Goal: Task Accomplishment & Management: Complete application form

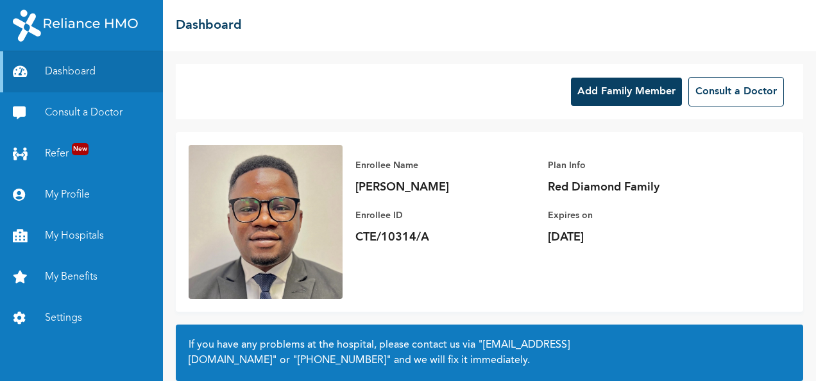
click at [620, 92] on button "Add Family Member" at bounding box center [626, 92] width 111 height 28
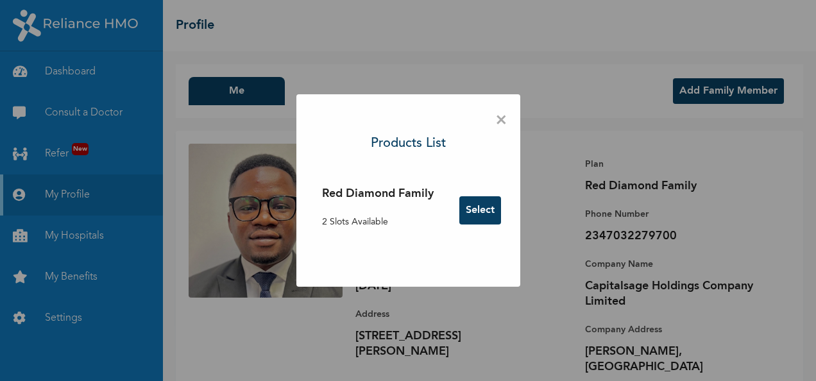
click at [481, 210] on button "Select" at bounding box center [480, 210] width 42 height 28
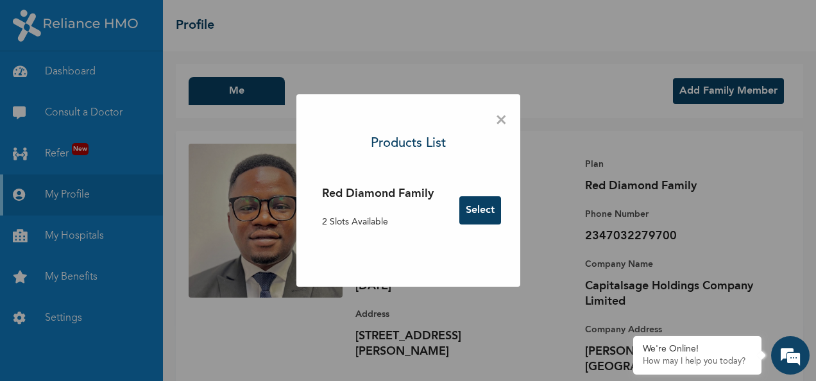
click at [502, 117] on span "×" at bounding box center [501, 120] width 12 height 27
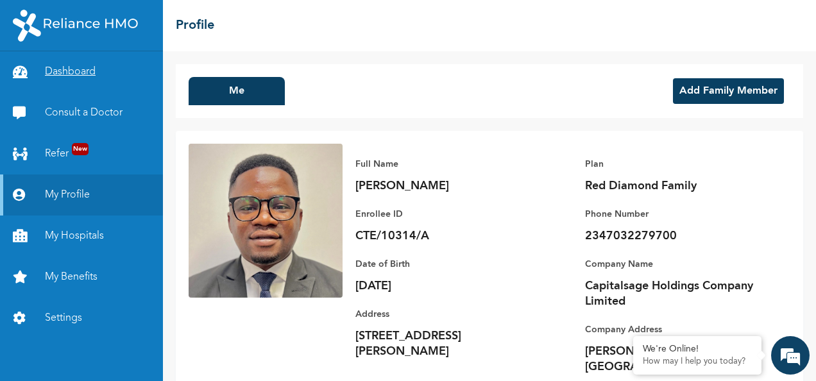
click at [76, 74] on link "Dashboard" at bounding box center [81, 71] width 163 height 41
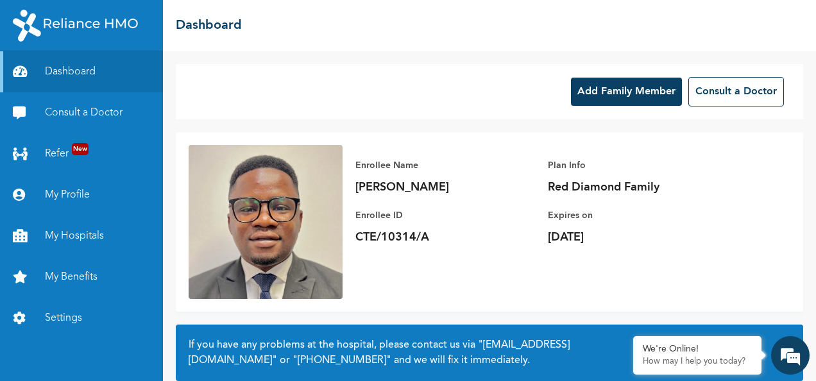
click at [613, 92] on button "Add Family Member" at bounding box center [626, 92] width 111 height 28
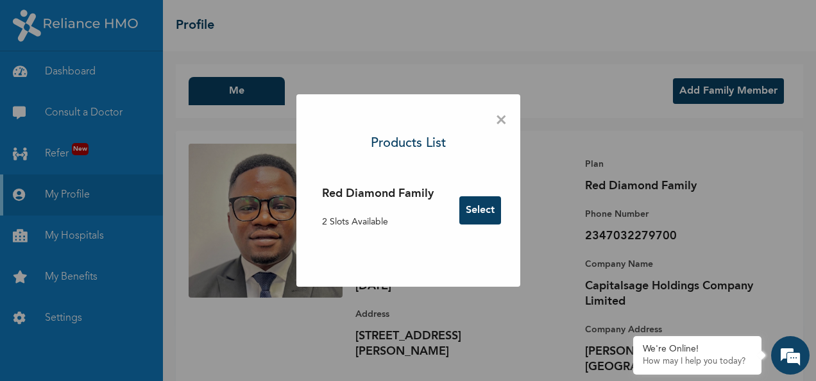
click at [336, 221] on p "2 Slots Available" at bounding box center [378, 222] width 112 height 13
click at [500, 119] on span "×" at bounding box center [501, 120] width 12 height 27
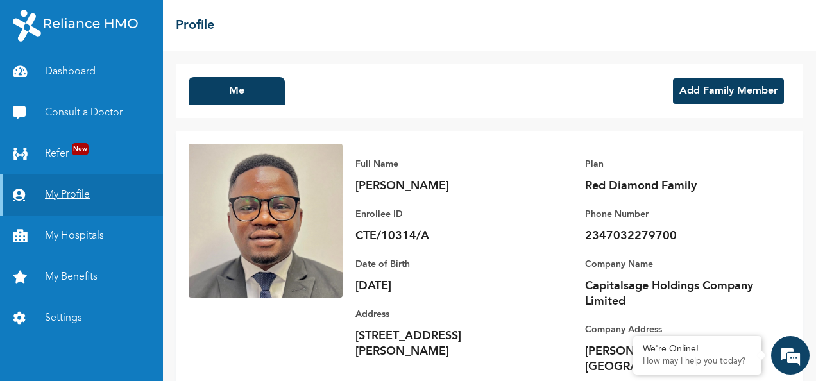
click at [71, 195] on link "My Profile" at bounding box center [81, 195] width 163 height 41
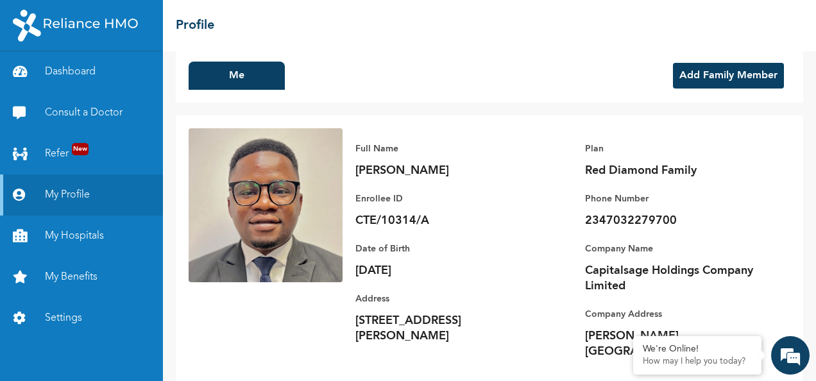
scroll to position [30, 0]
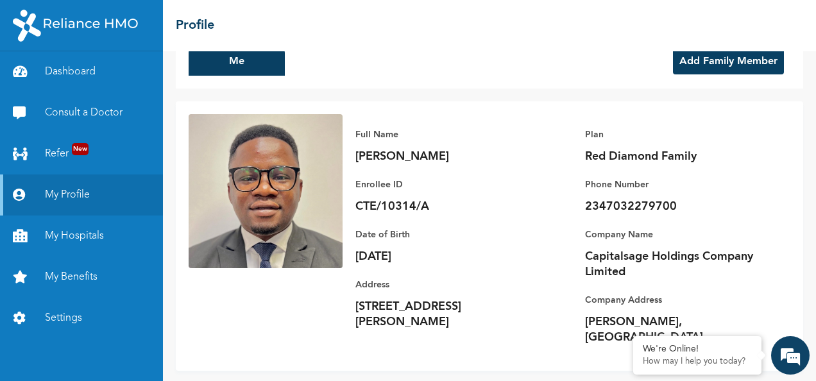
click at [714, 58] on button "Add Family Member" at bounding box center [728, 62] width 111 height 26
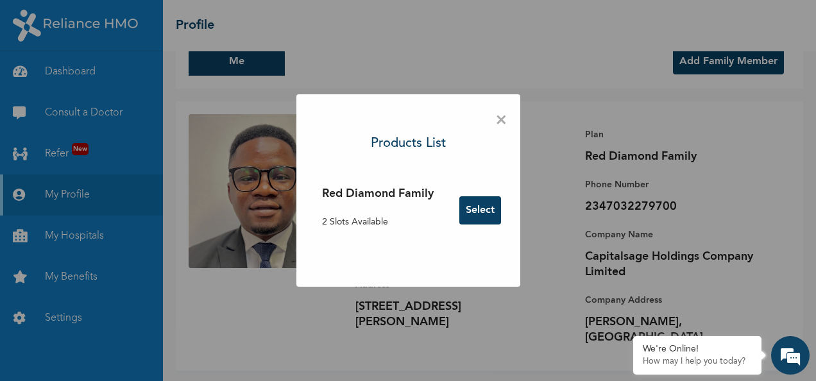
click at [483, 216] on button "Select" at bounding box center [480, 210] width 42 height 28
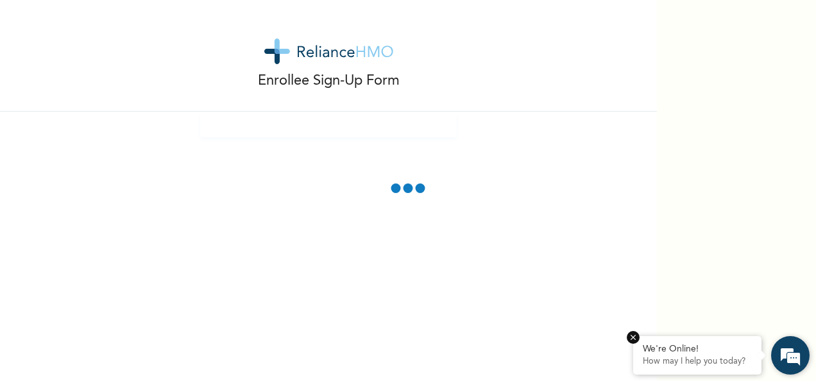
click at [705, 354] on div "We're Online!" at bounding box center [697, 349] width 109 height 11
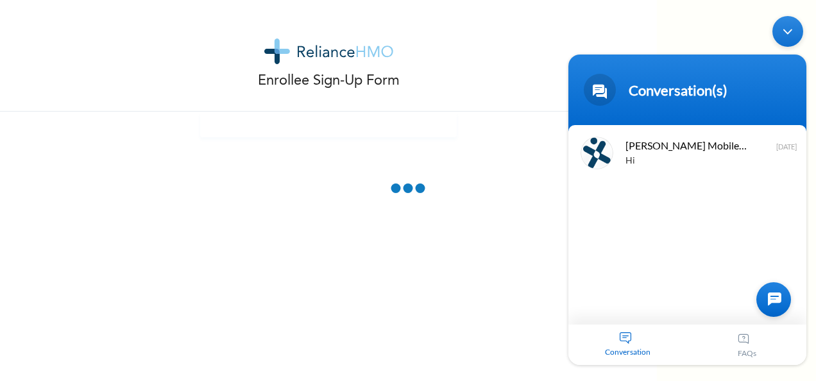
click at [665, 304] on div "[PERSON_NAME] Mobile Assistant Hi [DATE]" at bounding box center [688, 224] width 238 height 200
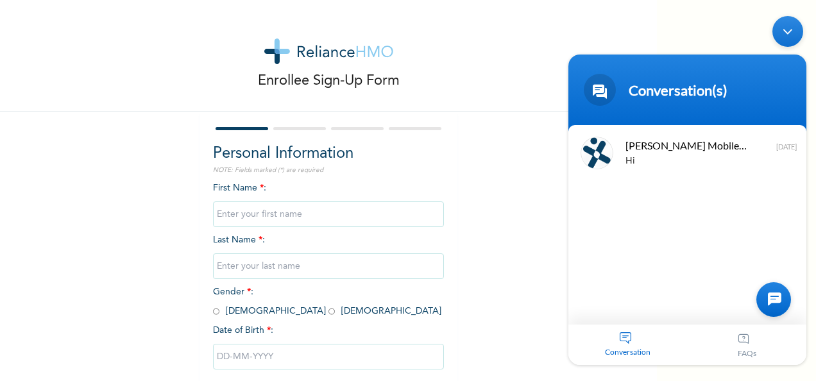
click at [770, 296] on div at bounding box center [774, 299] width 35 height 35
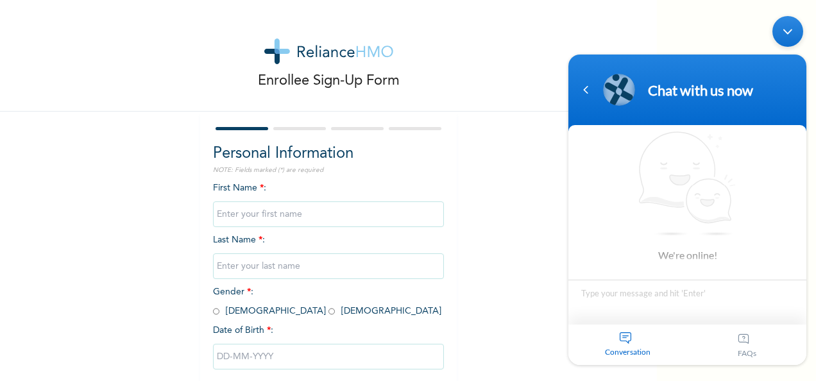
click at [658, 297] on textarea "Type your message and hit 'Enter'" at bounding box center [688, 301] width 238 height 45
type textarea "Hi"
click at [249, 213] on input "text" at bounding box center [328, 215] width 231 height 26
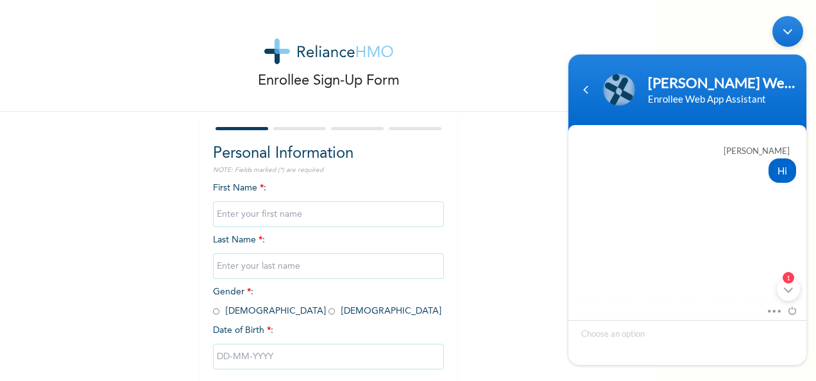
scroll to position [196, 0]
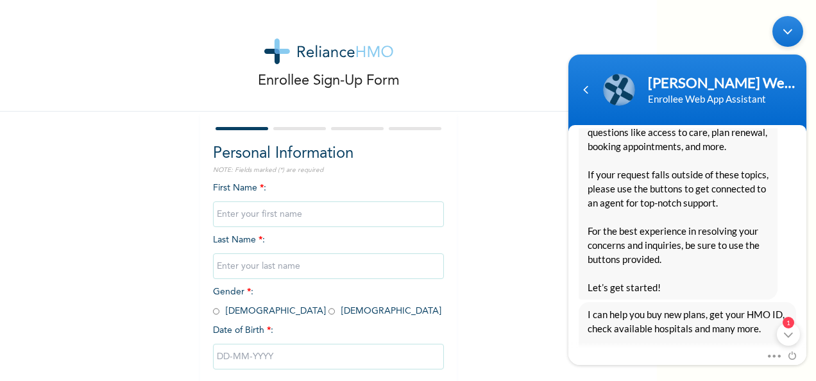
click at [787, 325] on em "1" at bounding box center [789, 322] width 12 height 12
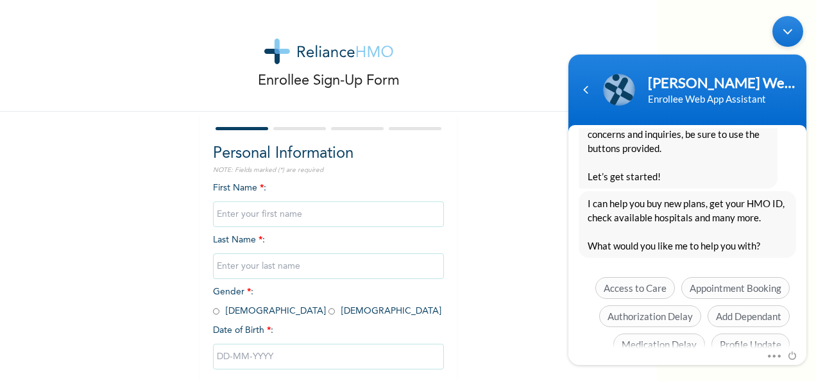
scroll to position [363, 0]
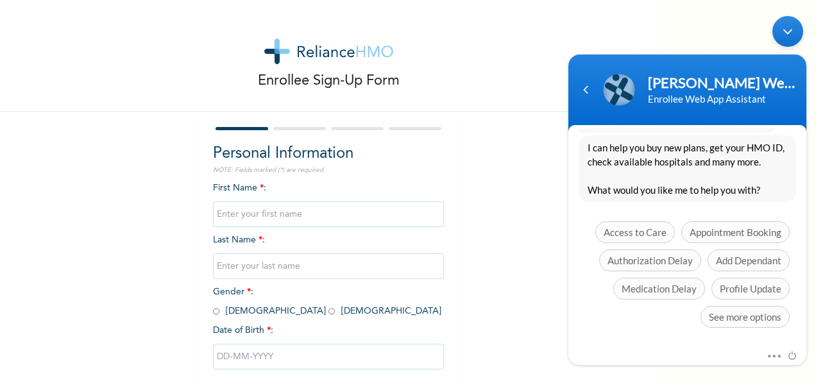
click at [295, 216] on input "text" at bounding box center [328, 215] width 231 height 26
type input "H"
type input "[PERSON_NAME]"
click at [276, 272] on input "text" at bounding box center [328, 266] width 231 height 26
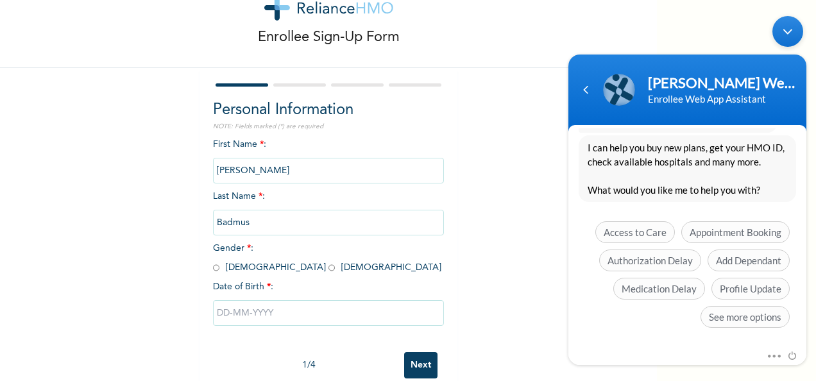
scroll to position [72, 0]
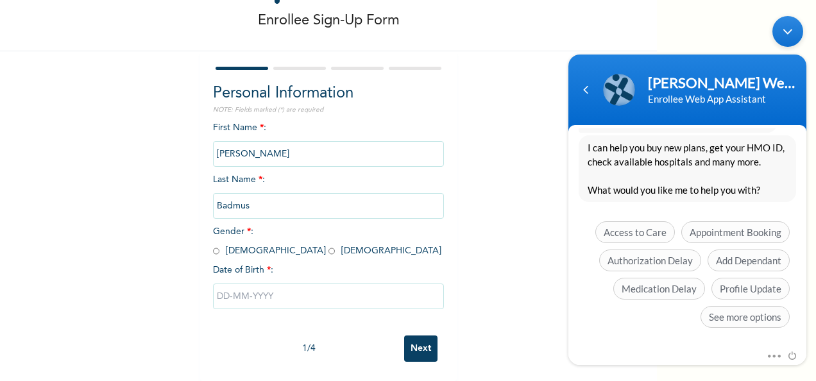
type input "Badmus"
click at [329, 245] on input "radio" at bounding box center [332, 251] width 6 height 12
radio input "true"
click at [248, 284] on input "text" at bounding box center [328, 297] width 231 height 26
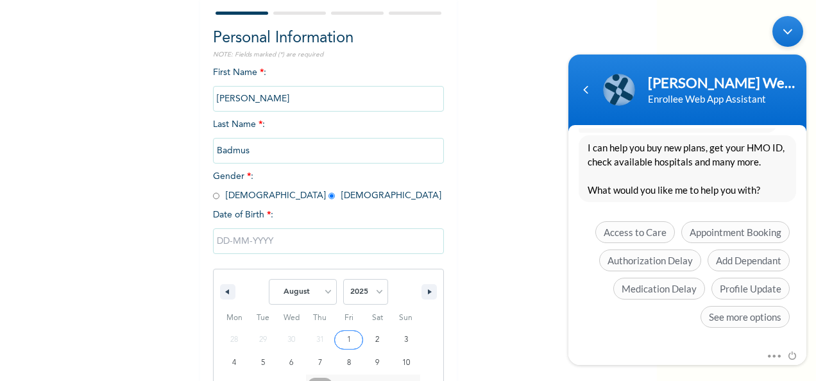
scroll to position [203, 0]
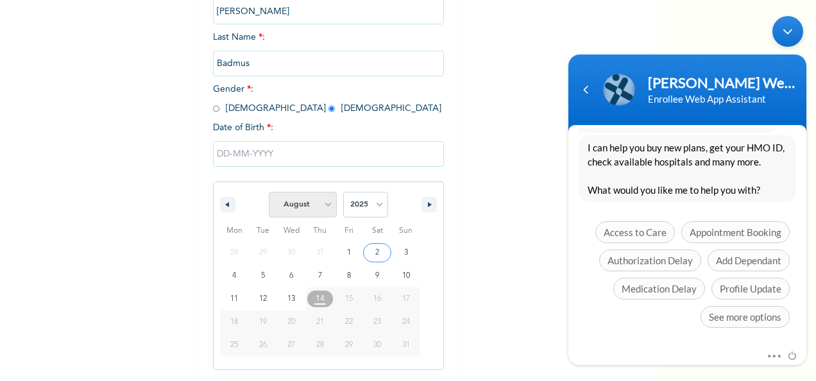
click at [326, 207] on select "January February March April May June July August September October November De…" at bounding box center [303, 205] width 68 height 26
select select "5"
click at [269, 193] on select "January February March April May June July August September October November De…" at bounding box center [303, 205] width 68 height 26
click at [376, 208] on select "2025 2024 2023 2022 2021 2020 2019 2018 2017 2016 2015 2014 2013 2012 2011 2010…" at bounding box center [365, 205] width 45 height 26
select select "2023"
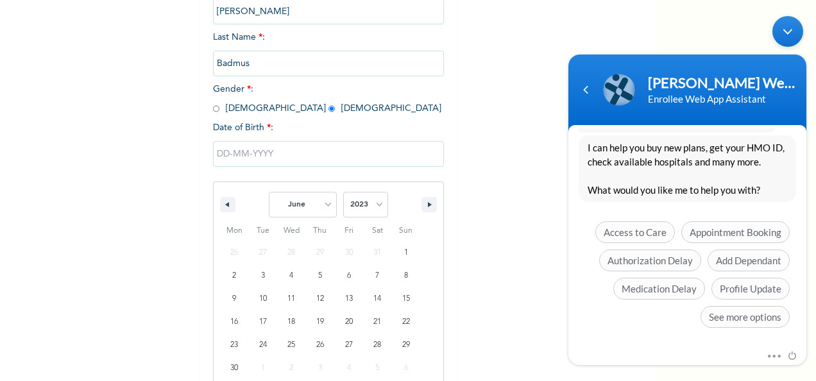
click at [343, 193] on select "2025 2024 2023 2022 2021 2020 2019 2018 2017 2016 2015 2014 2013 2012 2011 2010…" at bounding box center [365, 205] width 45 height 26
type input "[DATE]"
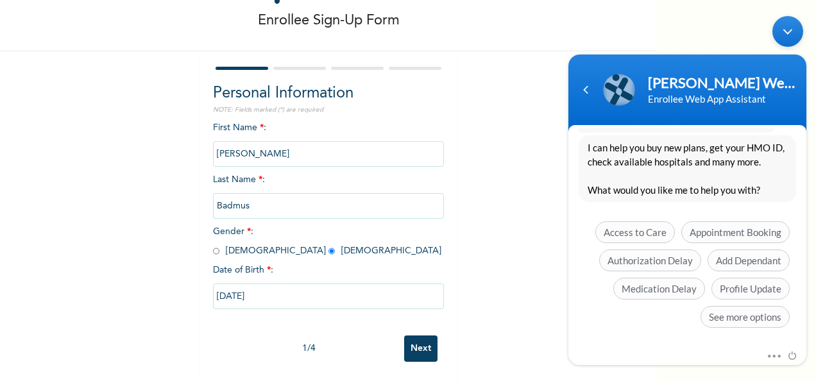
scroll to position [72, 0]
click at [416, 338] on input "Next" at bounding box center [420, 349] width 33 height 26
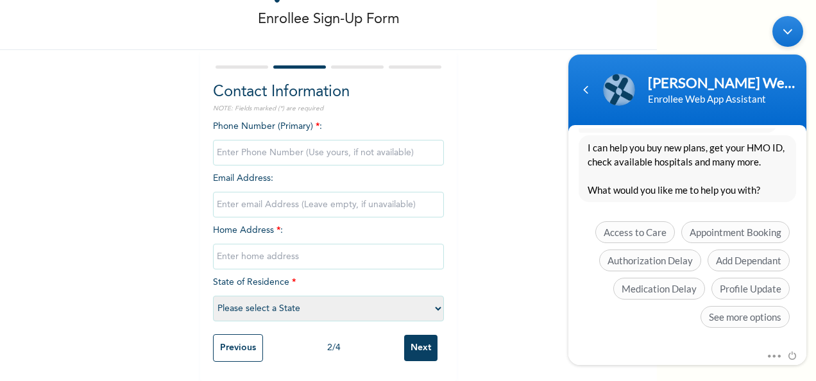
click at [271, 143] on input "phone" at bounding box center [328, 153] width 231 height 26
type input "07032279700"
click at [253, 192] on input "email" at bounding box center [328, 205] width 231 height 26
type input "[EMAIL_ADDRESS][DOMAIN_NAME]"
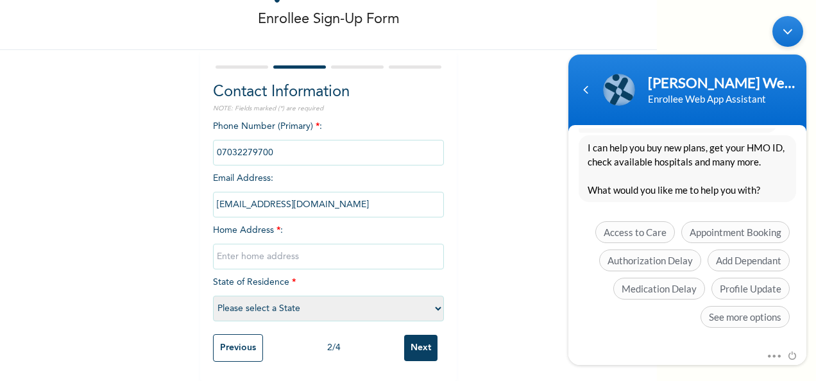
click at [279, 244] on input "text" at bounding box center [328, 257] width 231 height 26
type input "4 Dapoa Adeoye street Soluyi Gbagada"
click at [304, 296] on select "Please select a State [PERSON_NAME] (FCT) [PERSON_NAME] Ibom [GEOGRAPHIC_DATA] …" at bounding box center [328, 309] width 231 height 26
select select "25"
click at [213, 296] on select "Please select a State [PERSON_NAME] (FCT) [PERSON_NAME] Ibom [GEOGRAPHIC_DATA] …" at bounding box center [328, 309] width 231 height 26
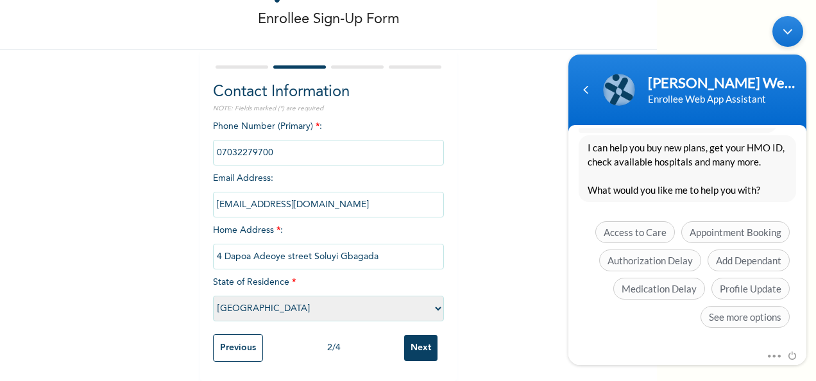
drag, startPoint x: 416, startPoint y: 338, endPoint x: 432, endPoint y: 335, distance: 16.4
click at [416, 338] on input "Next" at bounding box center [420, 348] width 33 height 26
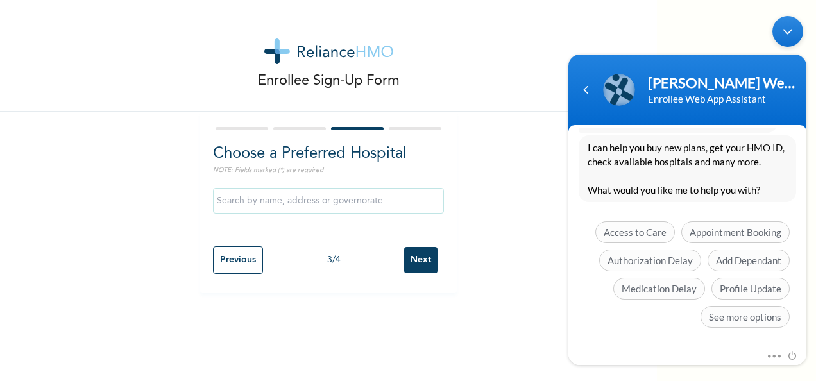
scroll to position [0, 0]
click at [268, 194] on input "text" at bounding box center [328, 201] width 231 height 26
type input "[GEOGRAPHIC_DATA]"
click at [424, 259] on input "Next" at bounding box center [420, 260] width 33 height 26
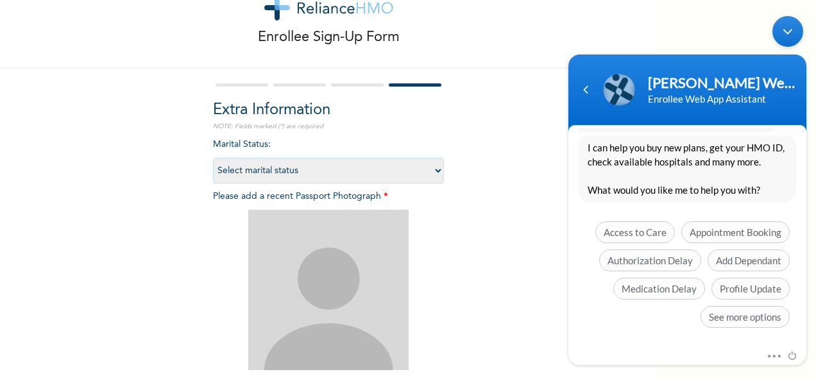
scroll to position [64, 0]
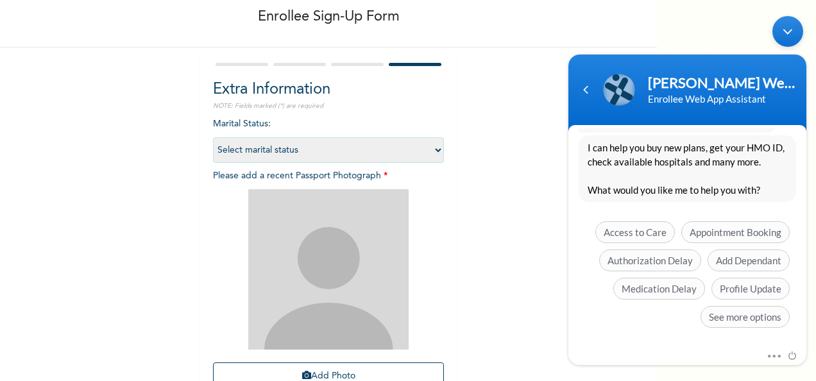
click at [291, 148] on select "Select marital status [DEMOGRAPHIC_DATA] Married [DEMOGRAPHIC_DATA] Widow/[DEMO…" at bounding box center [328, 150] width 231 height 26
click at [484, 124] on div "Enrollee Sign-Up Form Extra Information NOTE: Fields marked (*) are required Ma…" at bounding box center [328, 212] width 657 height 553
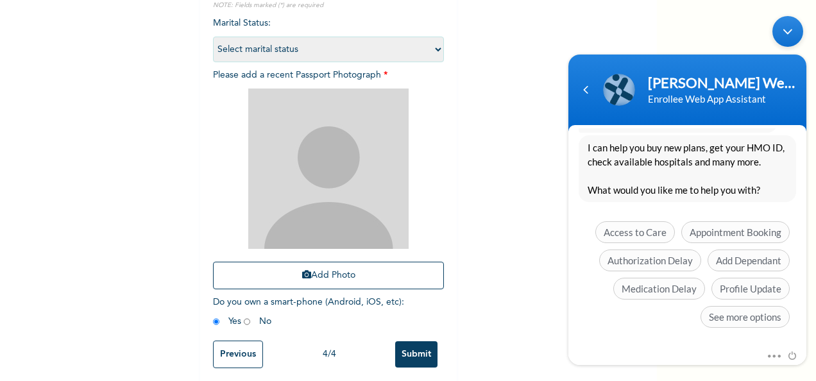
scroll to position [182, 0]
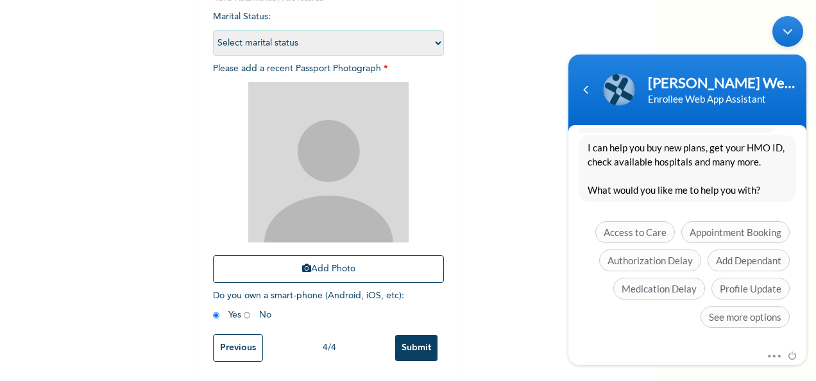
click at [639, 37] on body "[PERSON_NAME] Web Assistant Enrollee Web App Assistant [PERSON_NAME] Hi [PERSON…" at bounding box center [687, 190] width 251 height 362
click at [333, 261] on button "Add Photo" at bounding box center [328, 269] width 231 height 28
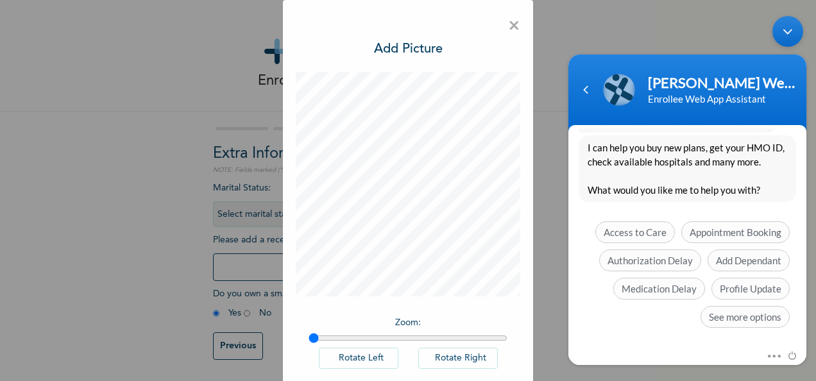
scroll to position [66, 0]
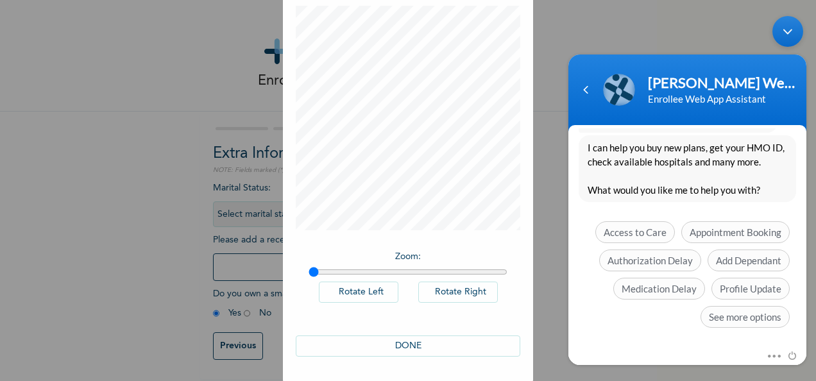
click at [403, 344] on button "DONE" at bounding box center [408, 346] width 225 height 21
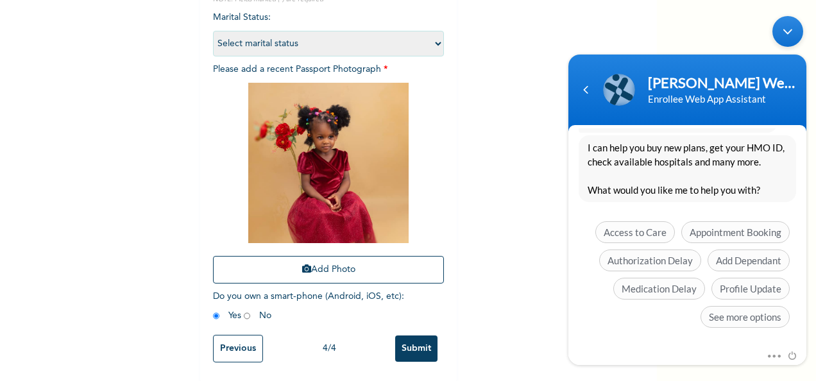
scroll to position [182, 0]
click at [417, 340] on input "Submit" at bounding box center [416, 348] width 42 height 26
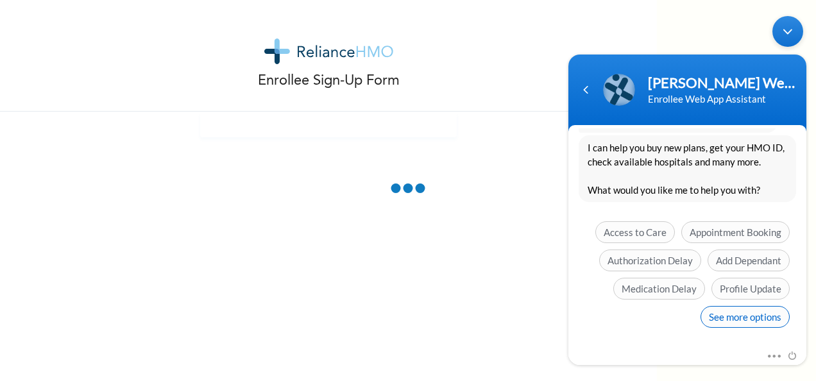
click at [724, 317] on span "See more options" at bounding box center [745, 316] width 89 height 22
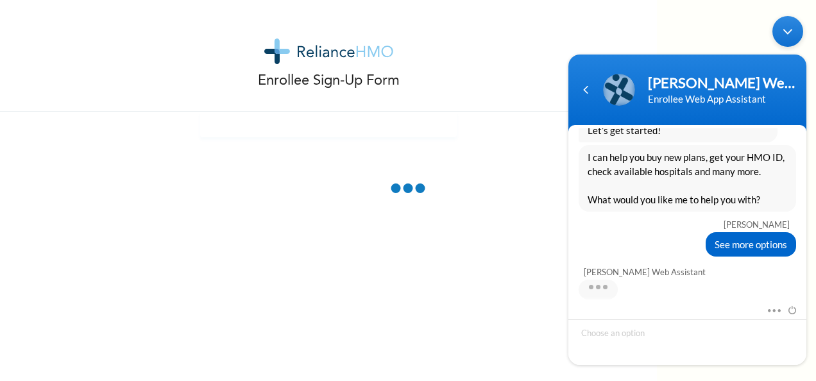
scroll to position [458, 0]
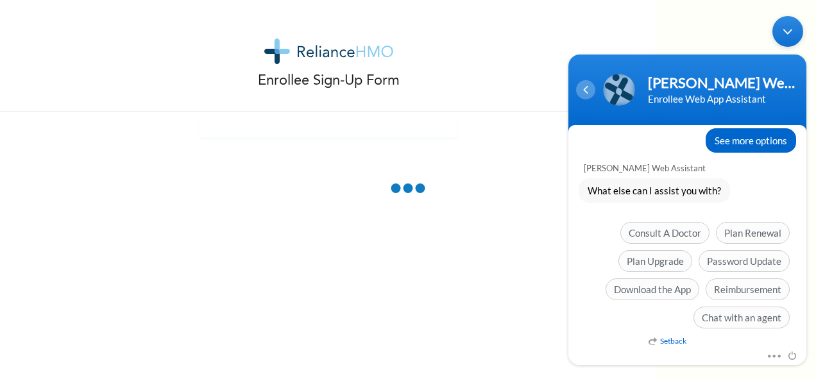
click at [590, 95] on div "Navigation go back" at bounding box center [585, 89] width 19 height 19
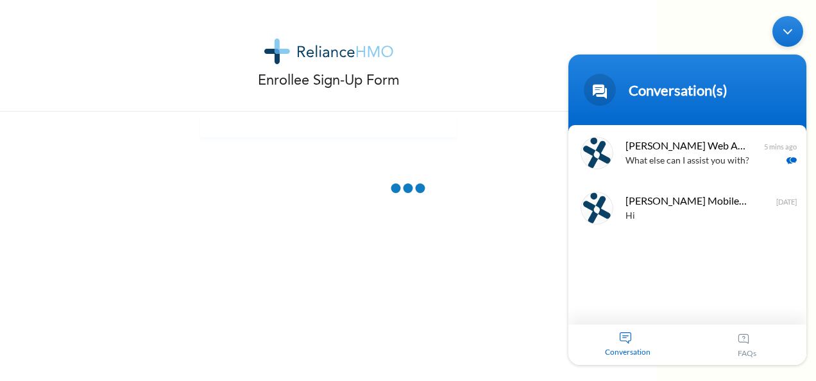
drag, startPoint x: 787, startPoint y: 34, endPoint x: 1345, endPoint y: 56, distance: 558.7
click at [787, 34] on div "Minimize live chat window" at bounding box center [788, 30] width 31 height 31
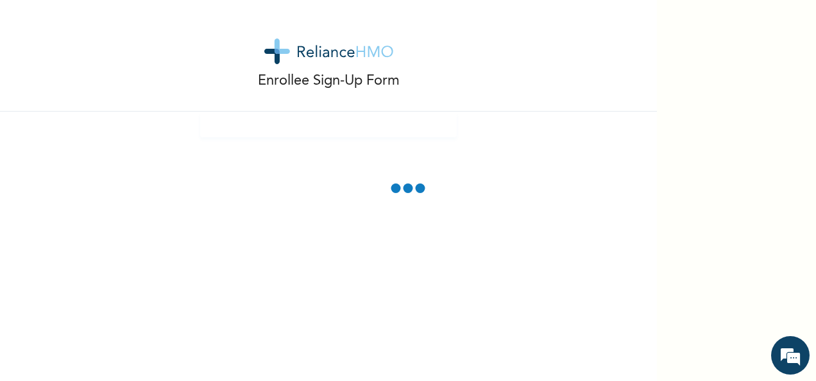
click at [719, 173] on div "Enrollee Sign-Up Form" at bounding box center [408, 190] width 816 height 381
click at [413, 189] on span at bounding box center [408, 190] width 37 height 17
click at [660, 229] on div "Enrollee Sign-Up Form" at bounding box center [408, 190] width 816 height 381
click at [418, 191] on span at bounding box center [408, 190] width 37 height 17
click at [404, 189] on span at bounding box center [408, 190] width 37 height 17
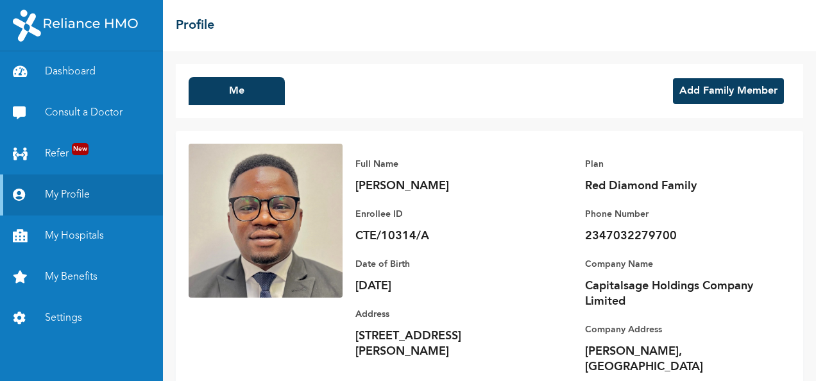
click at [707, 92] on button "Add Family Member" at bounding box center [728, 91] width 111 height 26
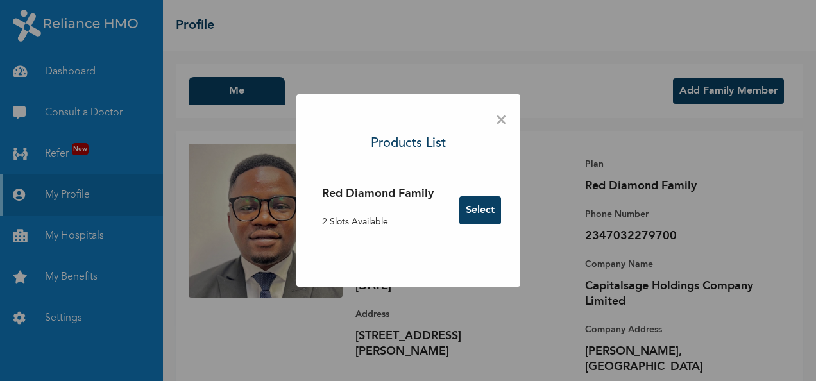
click at [481, 211] on button "Select" at bounding box center [480, 210] width 42 height 28
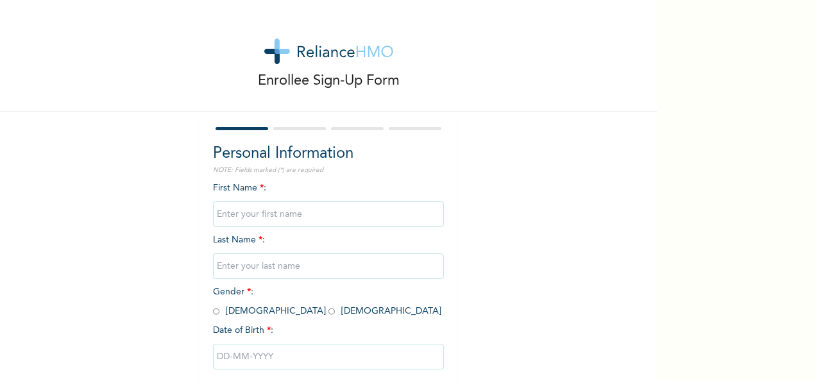
click at [254, 218] on input "text" at bounding box center [328, 215] width 231 height 26
type input "[PERSON_NAME]"
type input "Badmus"
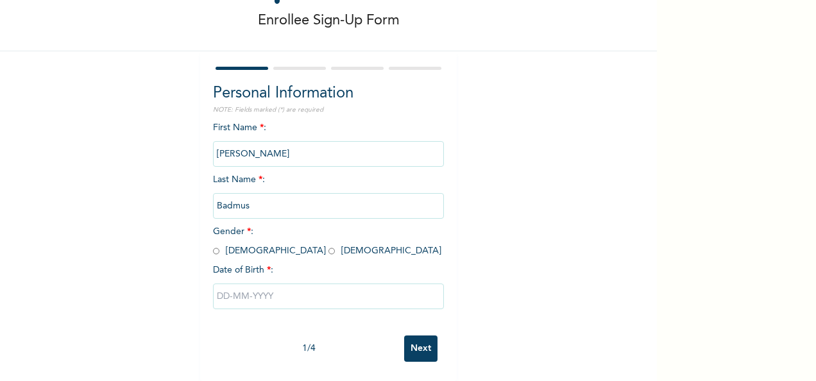
scroll to position [72, 0]
click at [329, 245] on input "radio" at bounding box center [332, 251] width 6 height 12
radio input "true"
click at [250, 297] on input "text" at bounding box center [328, 297] width 231 height 26
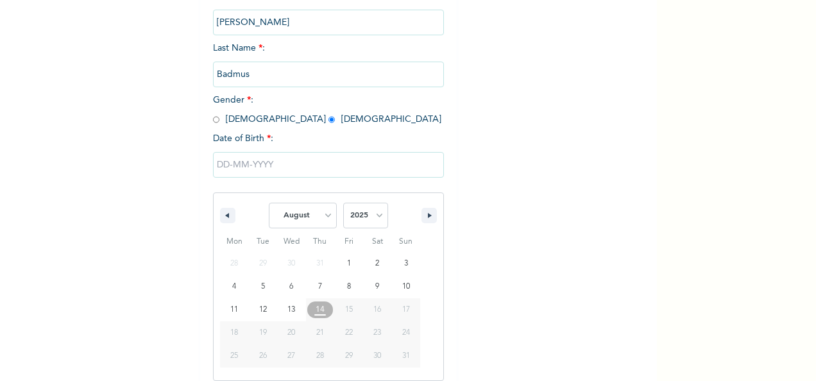
scroll to position [203, 0]
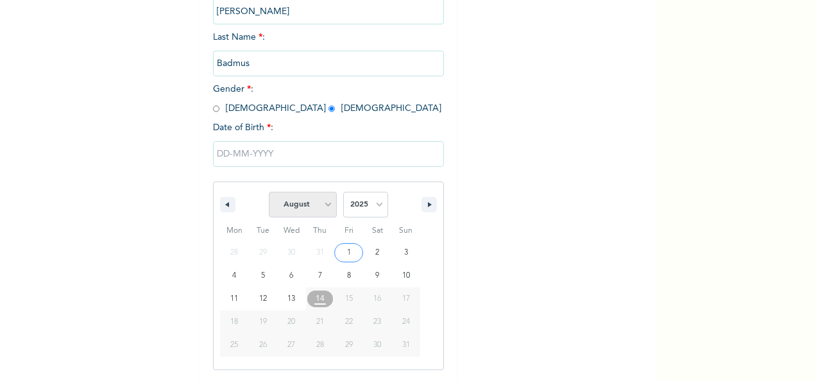
click at [320, 204] on select "January February March April May June July August September October November De…" at bounding box center [303, 205] width 68 height 26
select select "5"
click at [269, 193] on select "January February March April May June July August September October November De…" at bounding box center [303, 205] width 68 height 26
click at [375, 204] on select "2025 2024 2023 2022 2021 2020 2019 2018 2017 2016 2015 2014 2013 2012 2011 2010…" at bounding box center [365, 205] width 45 height 26
select select "2023"
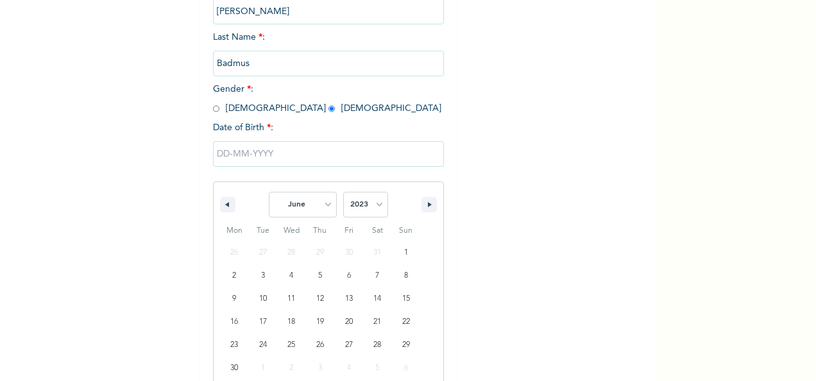
click at [343, 193] on select "2025 2024 2023 2022 2021 2020 2019 2018 2017 2016 2015 2014 2013 2012 2011 2010…" at bounding box center [365, 205] width 45 height 26
type input "[DATE]"
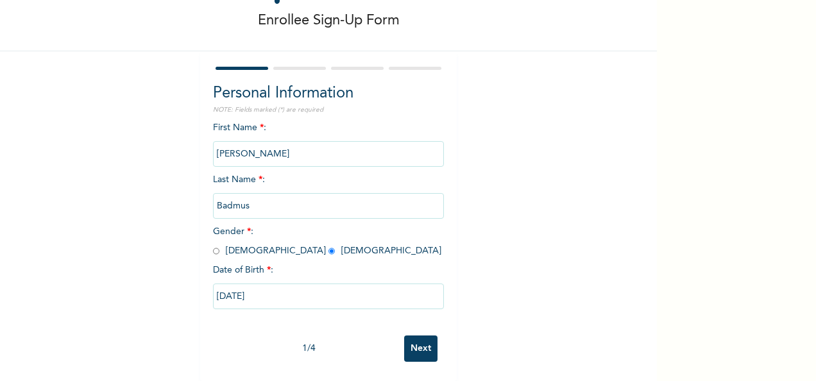
scroll to position [72, 0]
click at [413, 338] on input "Next" at bounding box center [420, 349] width 33 height 26
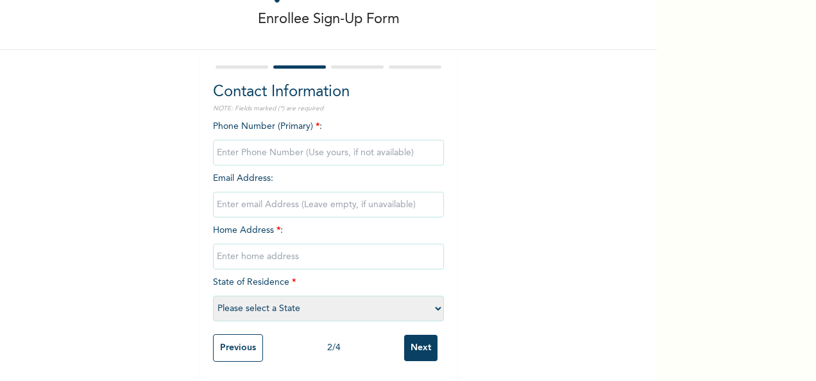
click at [271, 141] on input "phone" at bounding box center [328, 153] width 231 height 26
type input "07032279700"
click at [280, 192] on input "email" at bounding box center [328, 205] width 231 height 26
type input "[EMAIL_ADDRESS][DOMAIN_NAME]"
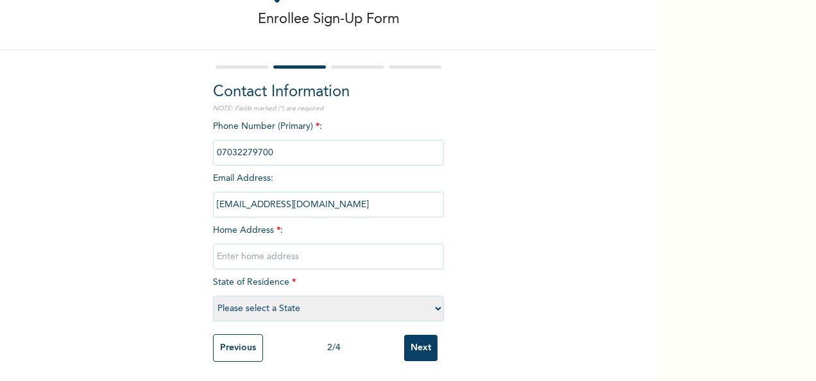
click at [282, 244] on input "text" at bounding box center [328, 257] width 231 height 26
click at [284, 245] on input "text" at bounding box center [328, 257] width 231 height 26
type input "4 Dapo Adeoye Street"
click at [328, 287] on div "Phone Number (Primary) * : Email Address : bmk07032@gmail.com Home Address * : …" at bounding box center [328, 224] width 231 height 208
click at [330, 296] on select "Please select a State [PERSON_NAME] (FCT) [PERSON_NAME] Ibom [GEOGRAPHIC_DATA] …" at bounding box center [328, 309] width 231 height 26
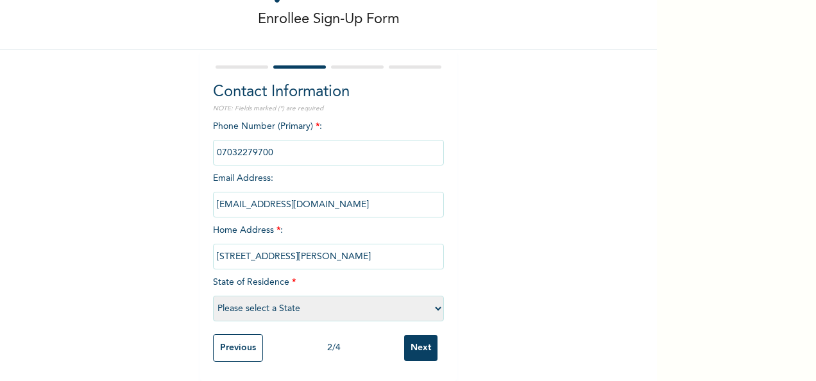
select select "25"
click at [213, 296] on select "Please select a State [PERSON_NAME] (FCT) [PERSON_NAME] Ibom [GEOGRAPHIC_DATA] …" at bounding box center [328, 309] width 231 height 26
click at [345, 249] on input "4 Dapo Adeoye Street" at bounding box center [328, 257] width 231 height 26
click at [415, 335] on input "Next" at bounding box center [420, 348] width 33 height 26
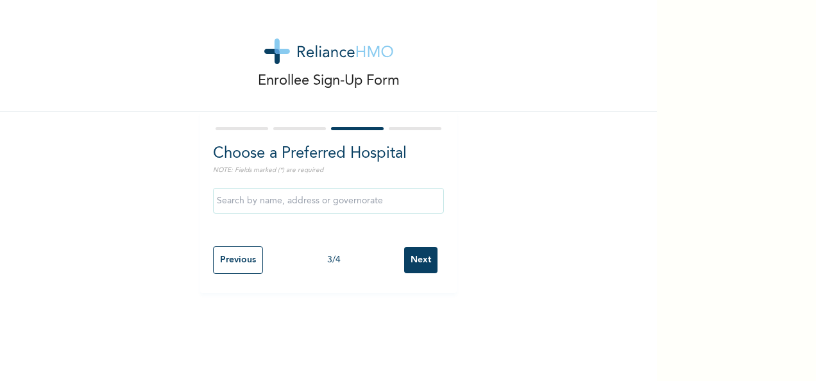
click at [305, 200] on input "text" at bounding box center [328, 201] width 231 height 26
type input "[GEOGRAPHIC_DATA]"
click at [426, 258] on input "Next" at bounding box center [420, 260] width 33 height 26
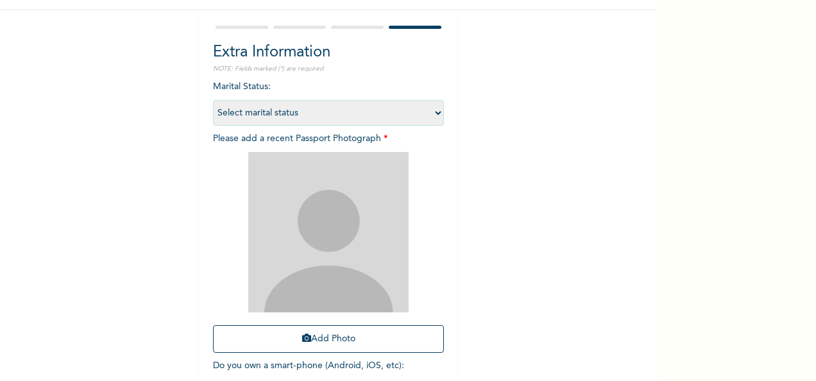
scroll to position [182, 0]
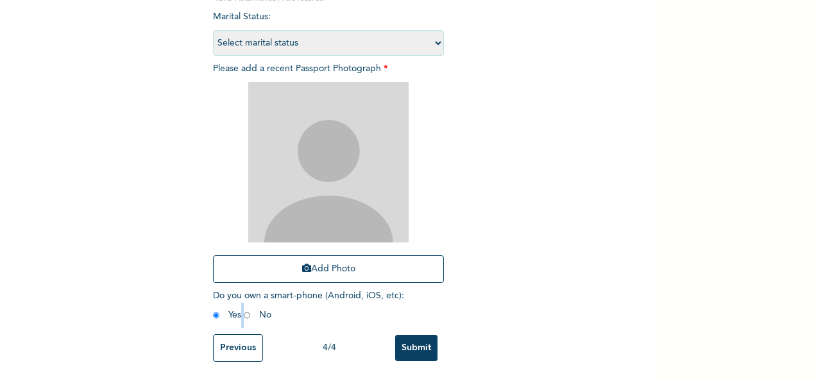
drag, startPoint x: 236, startPoint y: 299, endPoint x: 239, endPoint y: 305, distance: 6.6
click at [239, 304] on span "Do you own a smart-phone (Android, iOS, etc) : Yes No" at bounding box center [308, 305] width 191 height 28
click at [244, 309] on input "radio" at bounding box center [247, 315] width 6 height 12
radio input "true"
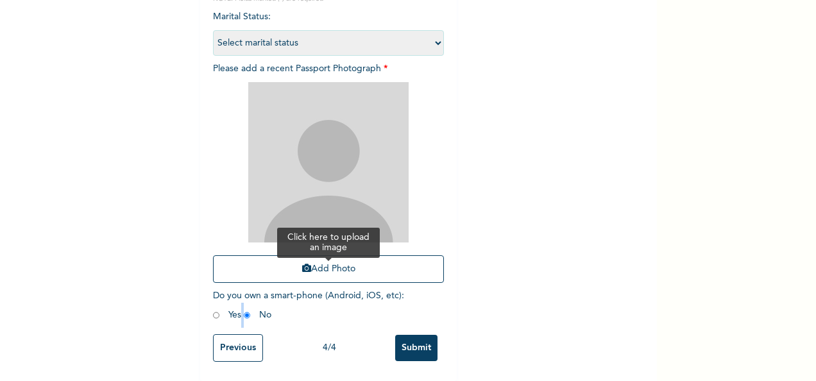
click at [349, 260] on button "Add Photo" at bounding box center [328, 269] width 231 height 28
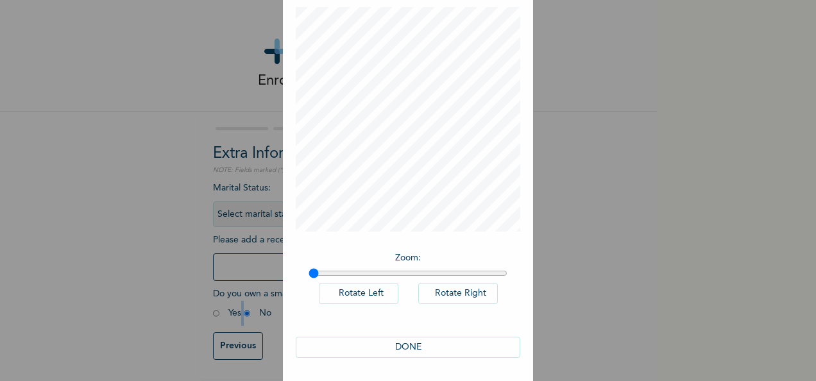
scroll to position [66, 0]
click at [418, 345] on button "DONE" at bounding box center [408, 346] width 225 height 21
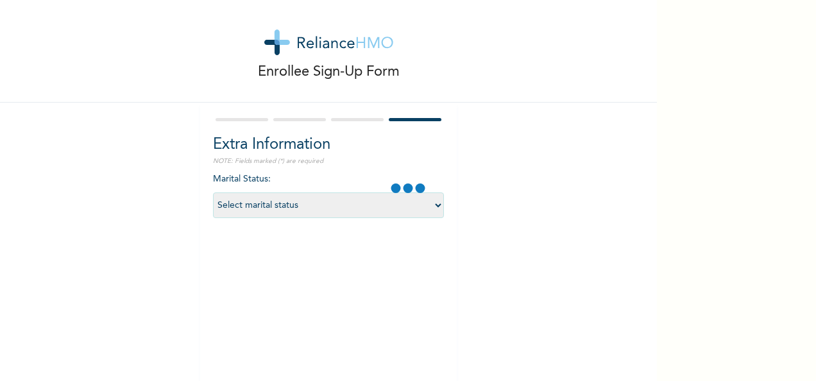
click at [418, 345] on div "Marital Status : Select marital status Single Married Divorced Widow/Widower Do…" at bounding box center [328, 298] width 231 height 251
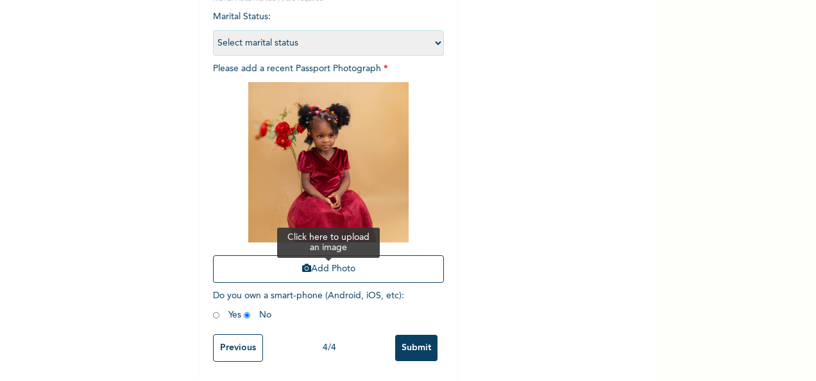
scroll to position [182, 0]
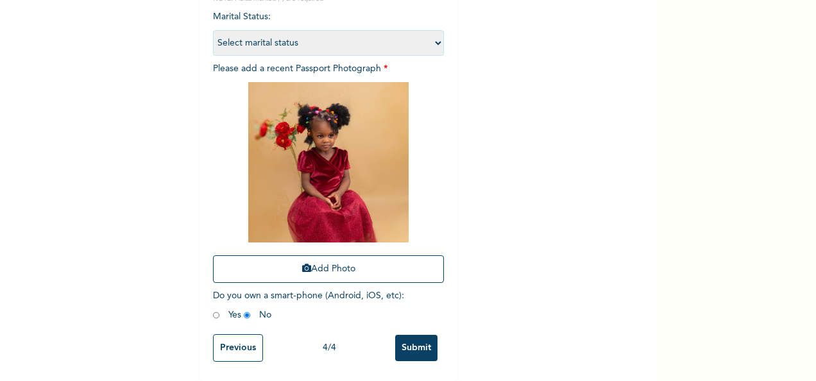
click at [416, 344] on input "Submit" at bounding box center [416, 348] width 42 height 26
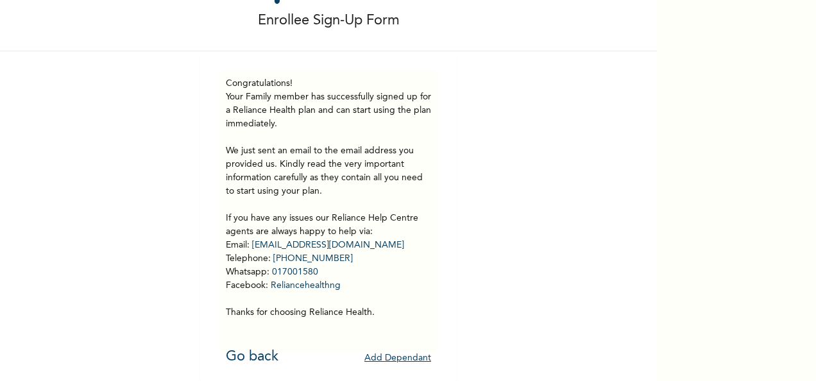
scroll to position [71, 0]
click at [391, 349] on button "Add Dependant" at bounding box center [397, 358] width 67 height 20
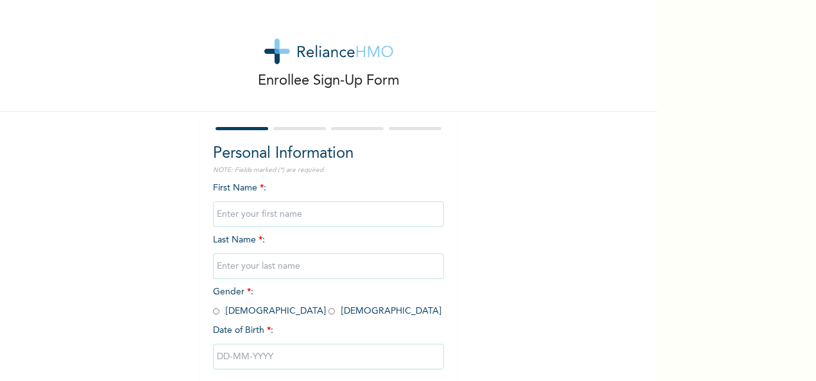
click at [282, 212] on input "text" at bounding box center [328, 215] width 231 height 26
type input "Esther"
click at [301, 266] on input "text" at bounding box center [328, 266] width 231 height 26
type input "Badmus"
click at [527, 246] on div "Enrollee Sign-Up Form Personal Information NOTE: Fields marked (*) are required…" at bounding box center [328, 221] width 657 height 442
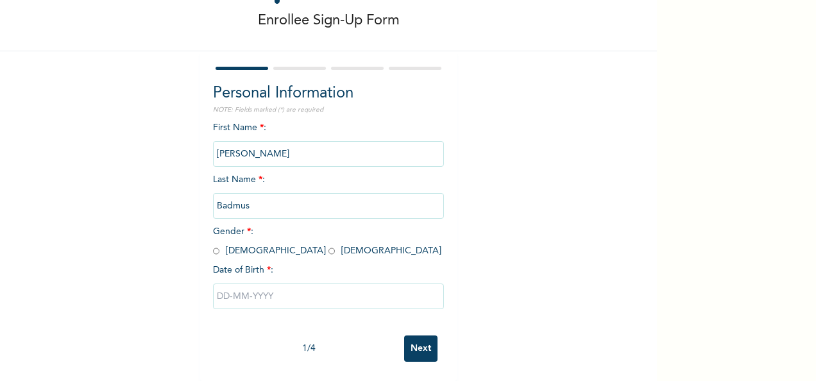
scroll to position [72, 0]
click at [329, 245] on input "radio" at bounding box center [332, 251] width 6 height 12
radio input "true"
click at [252, 286] on input "text" at bounding box center [328, 297] width 231 height 26
select select "7"
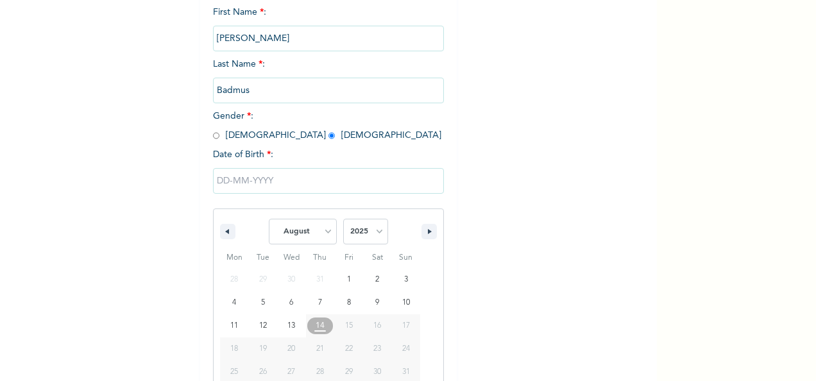
scroll to position [203, 0]
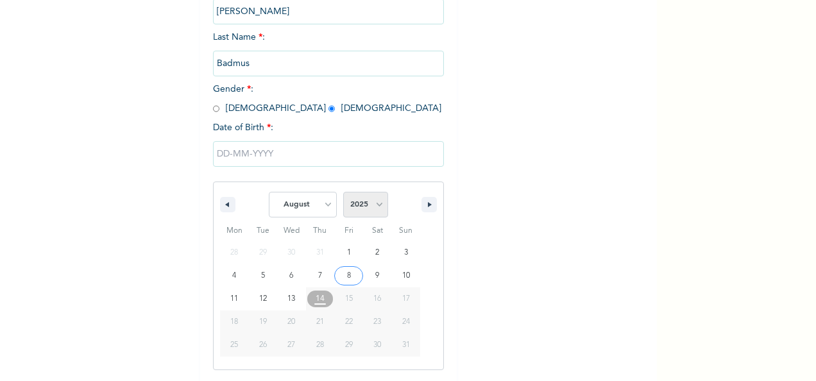
click at [373, 204] on select "2025 2024 2023 2022 2021 2020 2019 2018 2017 2016 2015 2014 2013 2012 2011 2010…" at bounding box center [365, 205] width 45 height 26
select select "1990"
click at [343, 193] on select "2025 2024 2023 2022 2021 2020 2019 2018 2017 2016 2015 2014 2013 2012 2011 2010…" at bounding box center [365, 205] width 45 height 26
drag, startPoint x: 289, startPoint y: 301, endPoint x: 295, endPoint y: 303, distance: 6.7
type input "08/15/1990"
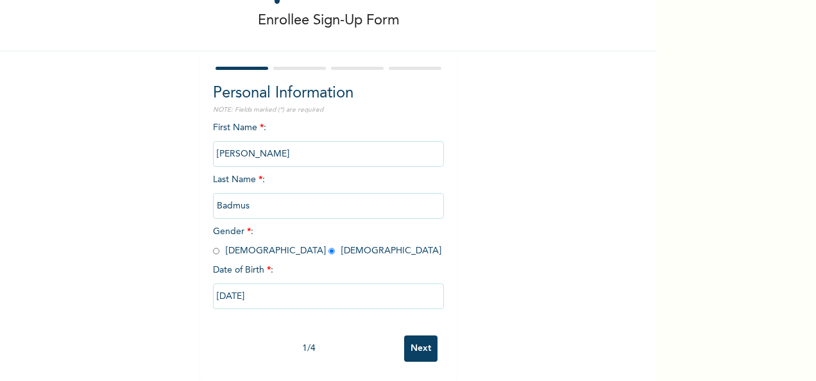
scroll to position [72, 0]
click at [409, 337] on input "Next" at bounding box center [420, 349] width 33 height 26
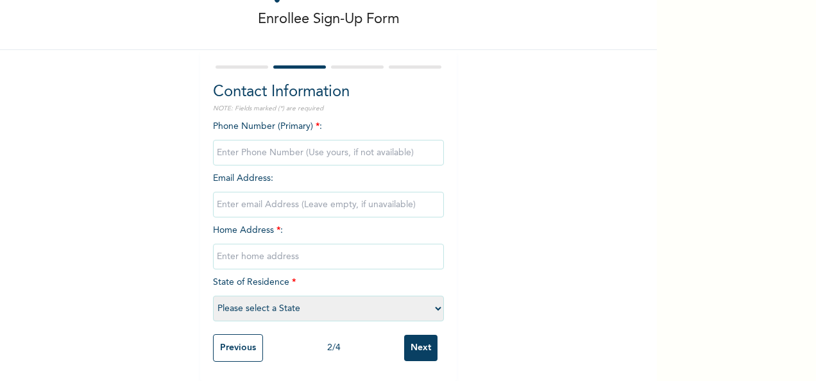
click at [314, 146] on input "phone" at bounding box center [328, 153] width 231 height 26
type input "08162956350"
click at [314, 195] on input "email" at bounding box center [328, 205] width 231 height 26
click at [534, 203] on div "Enrollee Sign-Up Form Contact Information NOTE: Fields marked (*) are required …" at bounding box center [328, 159] width 657 height 443
click at [285, 196] on input "email" at bounding box center [328, 205] width 231 height 26
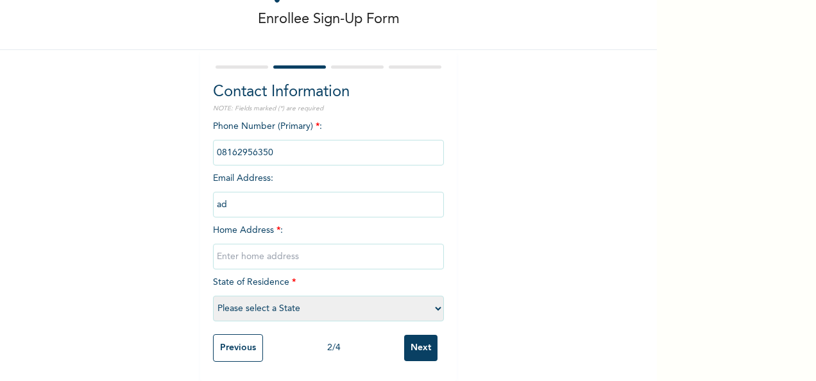
type input "a"
type input "damilolaadeyemi472@gmail.com"
click at [522, 219] on div "Enrollee Sign-Up Form Contact Information NOTE: Fields marked (*) are required …" at bounding box center [328, 159] width 657 height 443
click at [290, 244] on input "text" at bounding box center [328, 257] width 231 height 26
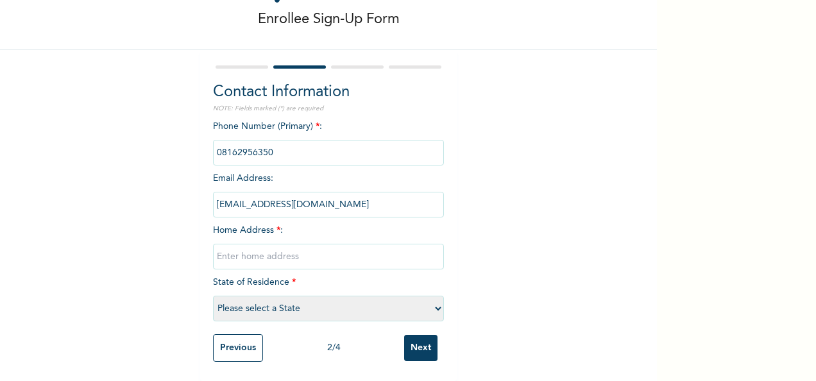
type input "$"
type input "4 Dapo Adeoye Street Soluyi Gbagada"
click at [325, 296] on select "Please select a State [PERSON_NAME] (FCT) [PERSON_NAME] Ibom [GEOGRAPHIC_DATA] …" at bounding box center [328, 309] width 231 height 26
select select "25"
click at [213, 296] on select "Please select a State [PERSON_NAME] (FCT) [PERSON_NAME] Ibom [GEOGRAPHIC_DATA] …" at bounding box center [328, 309] width 231 height 26
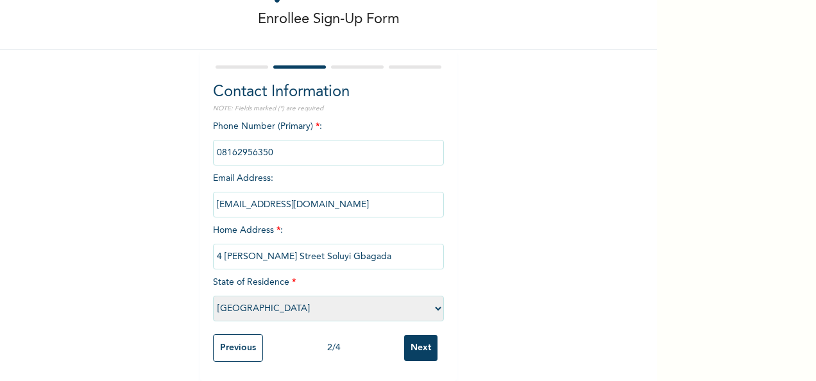
drag, startPoint x: 422, startPoint y: 343, endPoint x: 464, endPoint y: 327, distance: 44.7
click at [424, 343] on input "Next" at bounding box center [420, 348] width 33 height 26
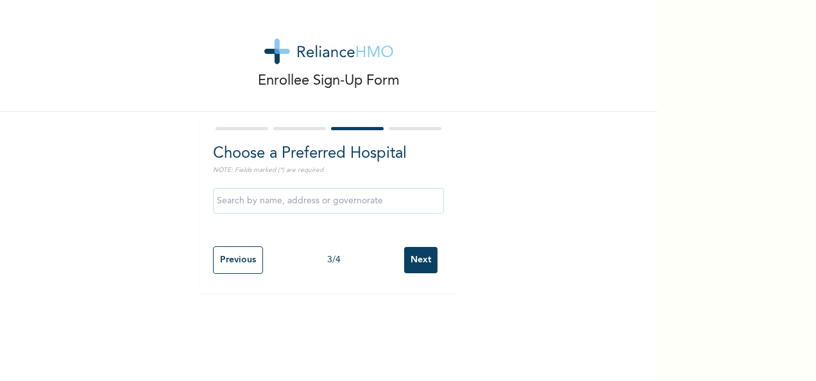
click at [318, 202] on input "text" at bounding box center [328, 201] width 231 height 26
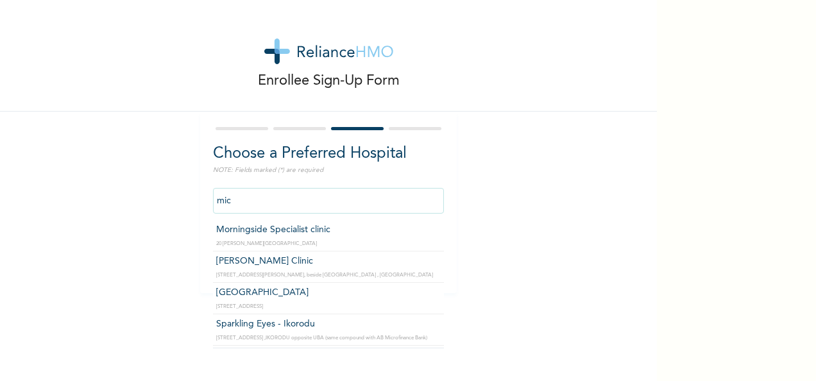
type input "[GEOGRAPHIC_DATA]"
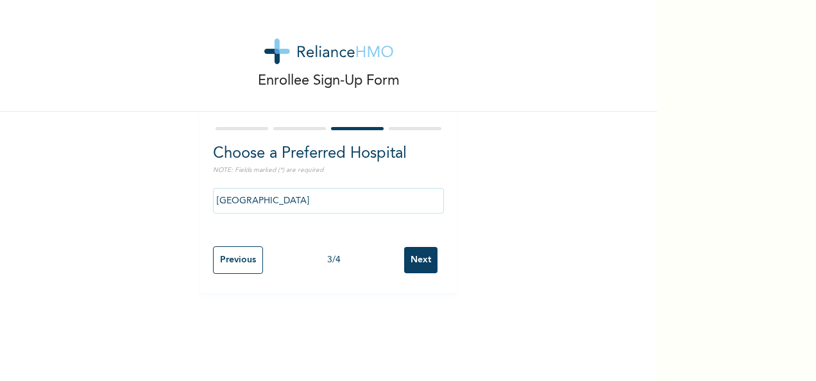
click at [416, 266] on input "Next" at bounding box center [420, 260] width 33 height 26
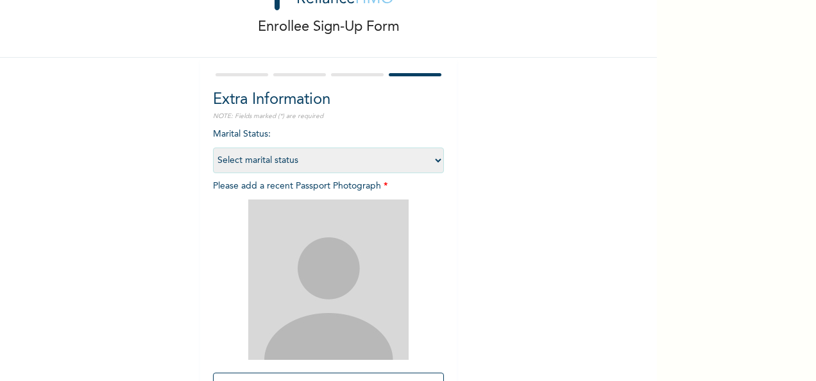
scroll to position [54, 0]
click at [399, 157] on select "Select marital status [DEMOGRAPHIC_DATA] Married [DEMOGRAPHIC_DATA] Widow/[DEMO…" at bounding box center [328, 161] width 231 height 26
select select "2"
click at [213, 148] on select "Select marital status [DEMOGRAPHIC_DATA] Married [DEMOGRAPHIC_DATA] Widow/[DEMO…" at bounding box center [328, 161] width 231 height 26
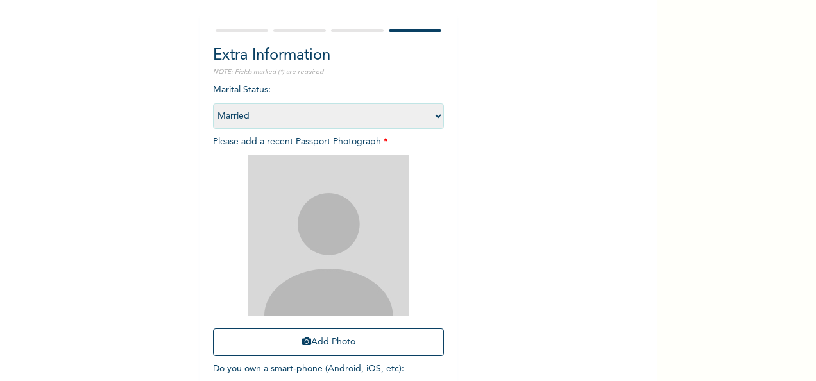
scroll to position [118, 0]
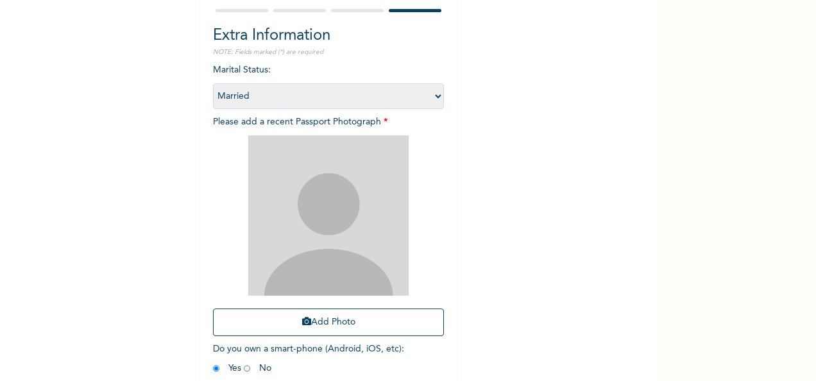
click at [726, 218] on div "Enrollee Sign-Up Form Extra Information NOTE: Fields marked (*) are required Ma…" at bounding box center [408, 190] width 816 height 381
click at [340, 316] on button "Add Photo" at bounding box center [328, 323] width 231 height 28
click at [715, 185] on div "Enrollee Sign-Up Form Extra Information NOTE: Fields marked (*) are required Ma…" at bounding box center [408, 190] width 816 height 381
click at [331, 326] on button "Add Photo" at bounding box center [328, 323] width 231 height 28
click at [353, 318] on button "Add Photo" at bounding box center [328, 323] width 231 height 28
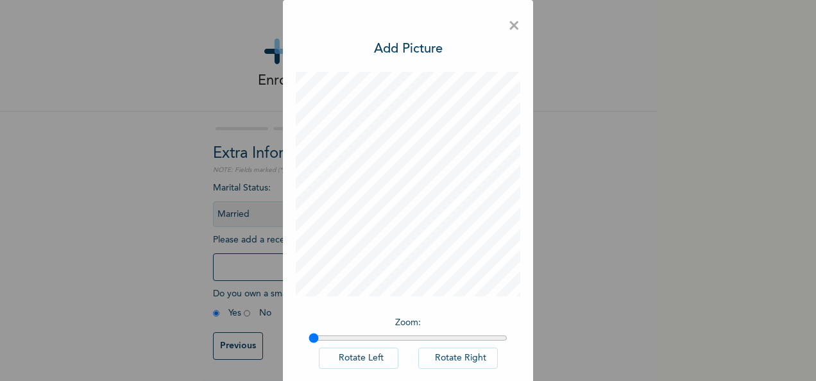
scroll to position [66, 0]
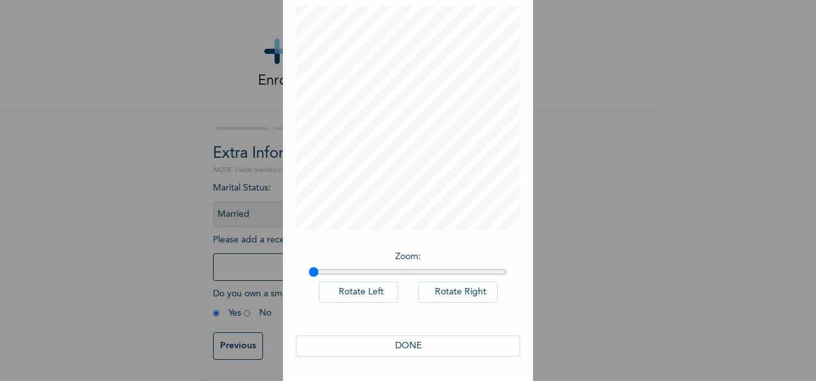
click at [432, 343] on button "DONE" at bounding box center [408, 346] width 225 height 21
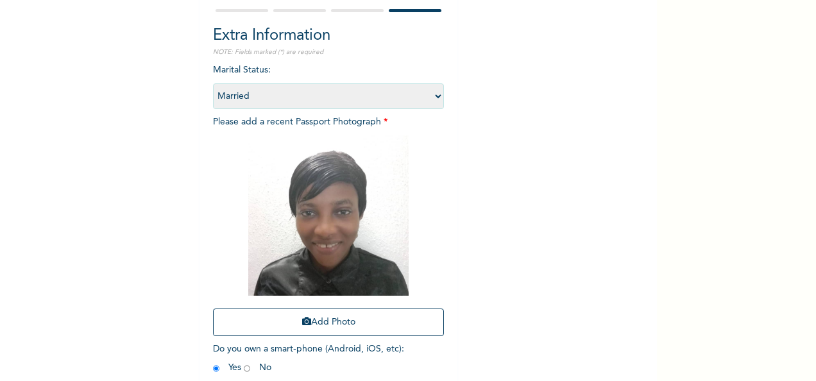
scroll to position [182, 0]
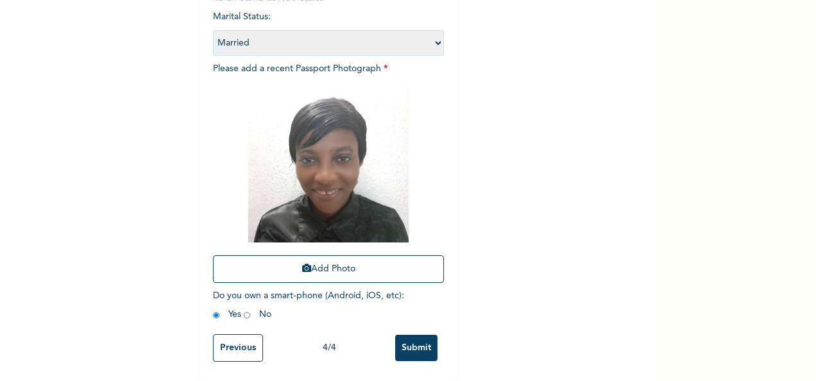
click at [406, 337] on input "Submit" at bounding box center [416, 348] width 42 height 26
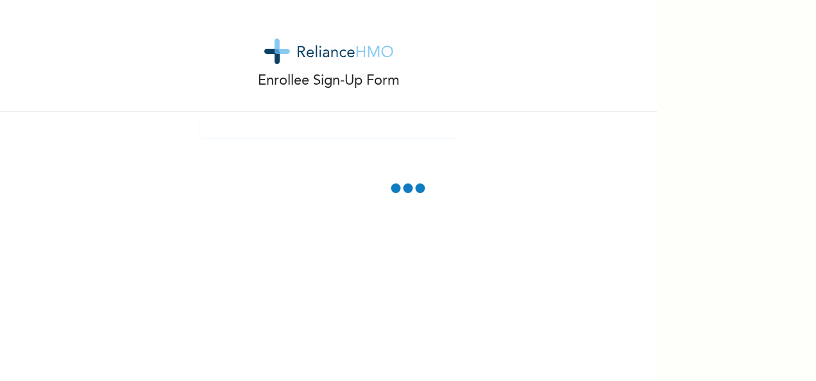
scroll to position [0, 0]
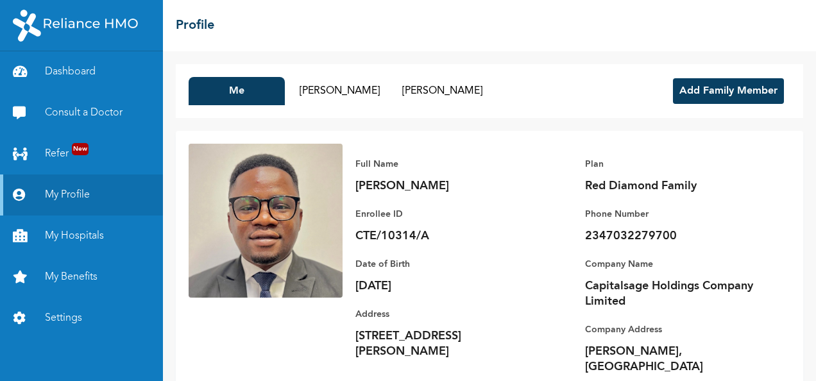
scroll to position [30, 0]
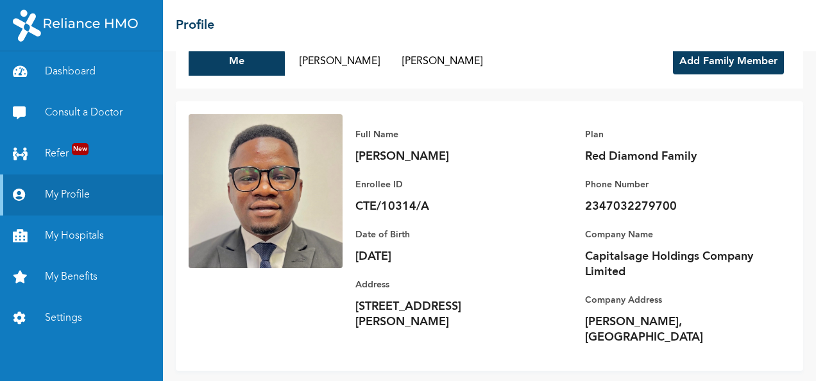
click at [689, 62] on button "Add Family Member" at bounding box center [728, 62] width 111 height 26
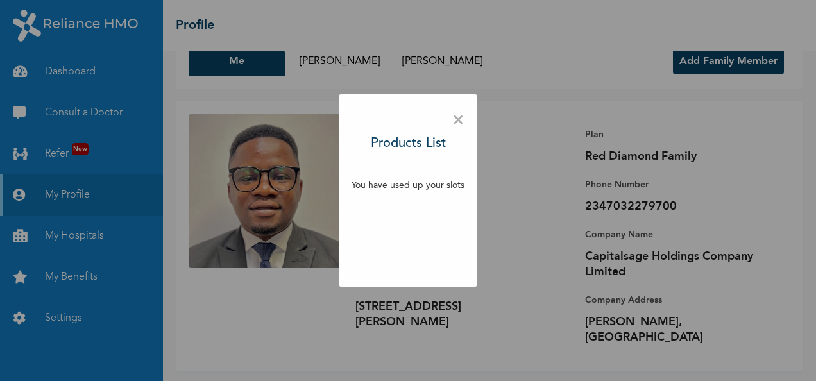
click at [456, 120] on span "×" at bounding box center [458, 120] width 12 height 27
